Goal: Transaction & Acquisition: Subscribe to service/newsletter

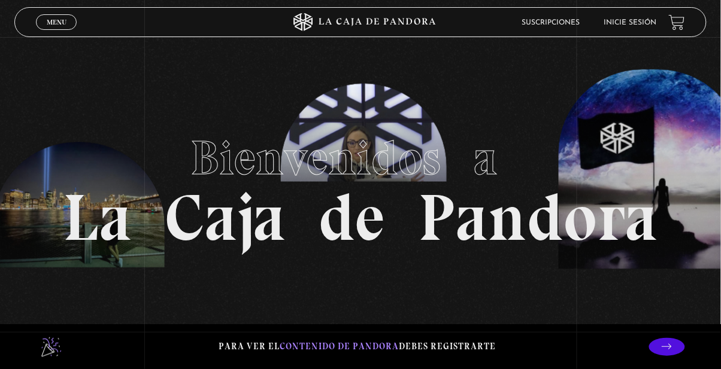
click at [623, 35] on header "Menu Cerrar Suscripciones Inicie sesión" at bounding box center [360, 22] width 692 height 30
click at [627, 25] on link "Inicie sesión" at bounding box center [630, 22] width 53 height 7
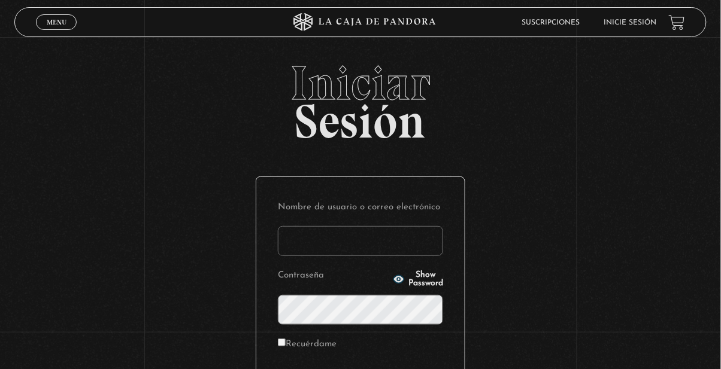
click at [417, 253] on input "Nombre de usuario o correo electrónico" at bounding box center [360, 241] width 165 height 30
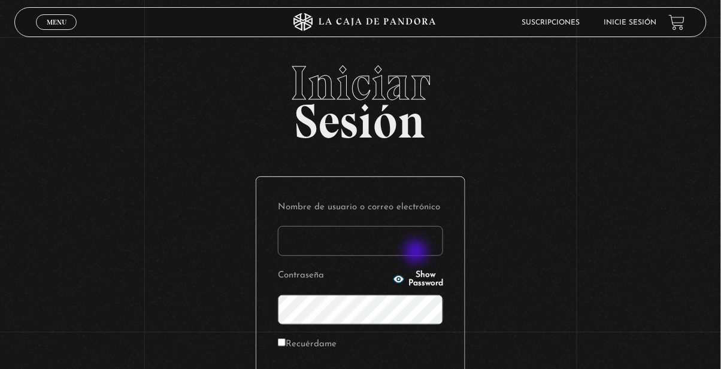
type input "[PERSON_NAME] S"
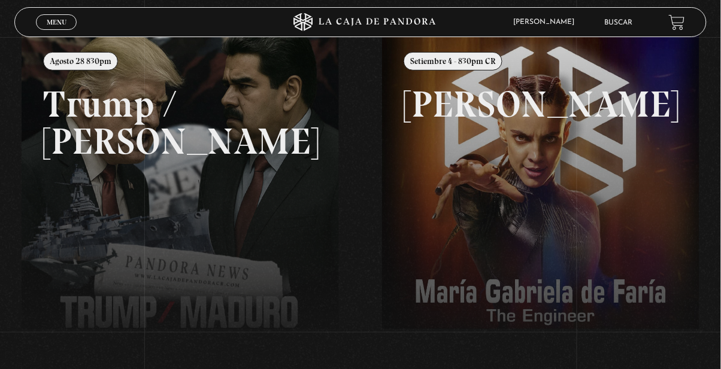
scroll to position [149, 0]
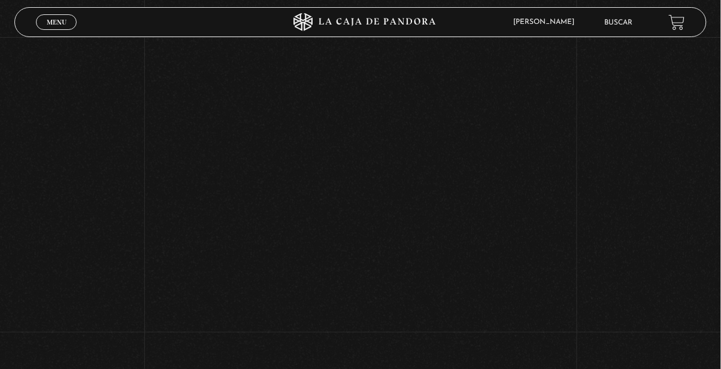
scroll to position [245, 0]
click at [596, 285] on div "Volver Setiembre 4 - 830pm CR Maria Gabriela de Faria" at bounding box center [360, 122] width 721 height 660
click at [589, 343] on div "Volver Setiembre 4 - 830pm CR Maria Gabriela de Faria" at bounding box center [360, 122] width 721 height 660
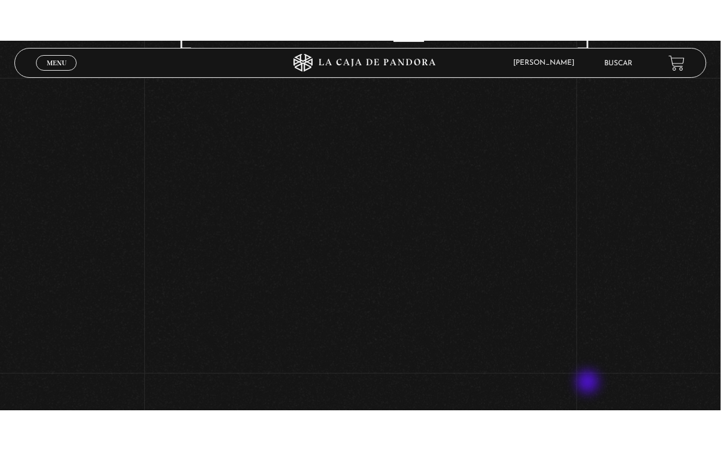
scroll to position [141, 0]
